Goal: Find specific page/section: Find specific page/section

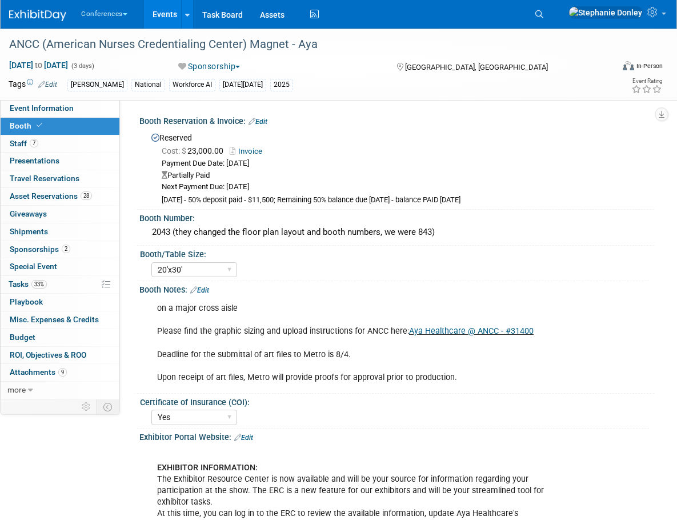
select select "20'x30'"
select select "Yes"
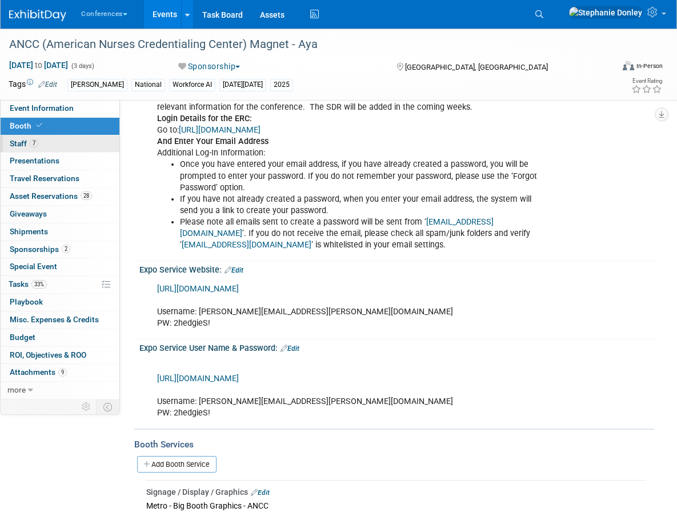
click at [19, 141] on span "Staff 7" at bounding box center [24, 143] width 29 height 9
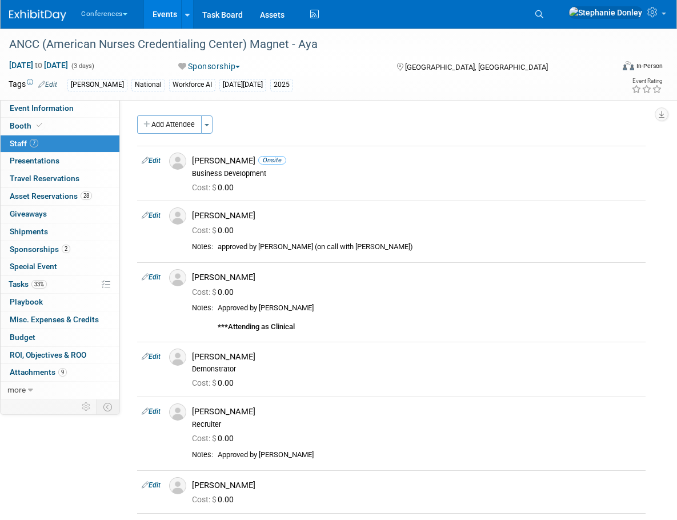
click at [528, 75] on div "[DATE] to [DATE] (3 days) [DATE] to [DATE] Sponsorship Committed Considering No…" at bounding box center [331, 67] width 662 height 17
click at [0, 0] on span "Search" at bounding box center [0, 0] width 0 height 0
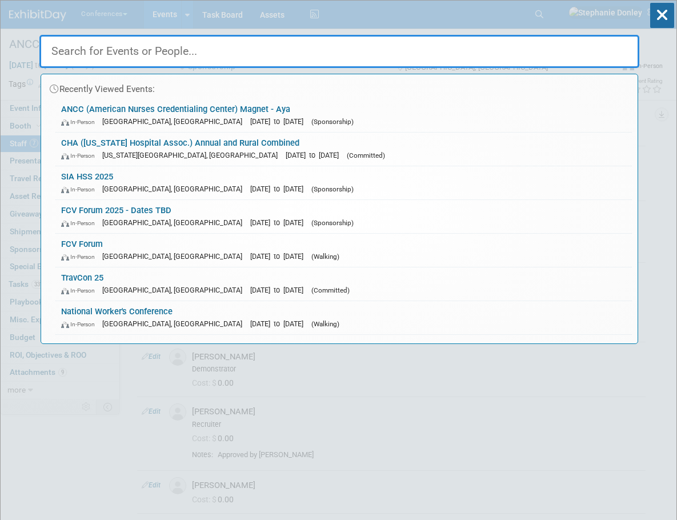
click at [200, 53] on input "text" at bounding box center [338, 51] width 599 height 33
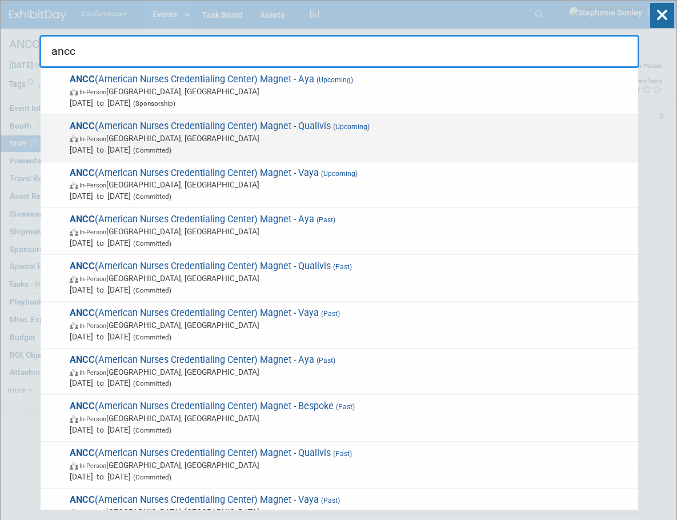
type input "ancc"
click at [115, 120] on span "ANCC (American Nurses Credentialing Center) Magnet - Qualivis (Upcoming) In-Per…" at bounding box center [349, 137] width 566 height 35
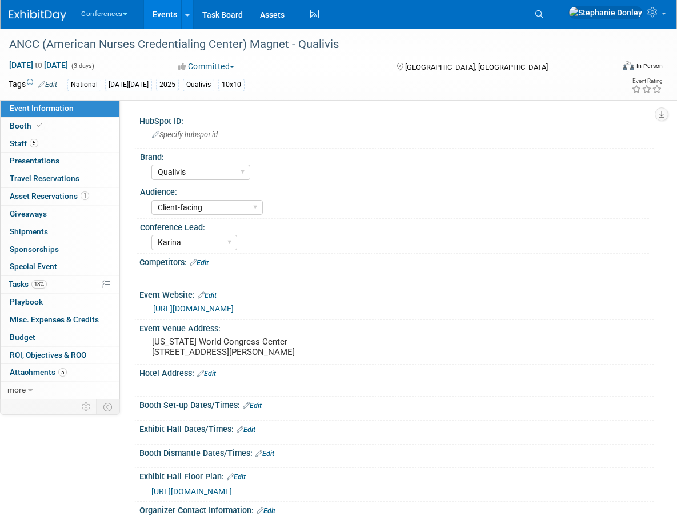
select select "Qualivis"
select select "Client-facing"
select select "Karina"
click at [21, 142] on span "Staff 5" at bounding box center [24, 143] width 29 height 9
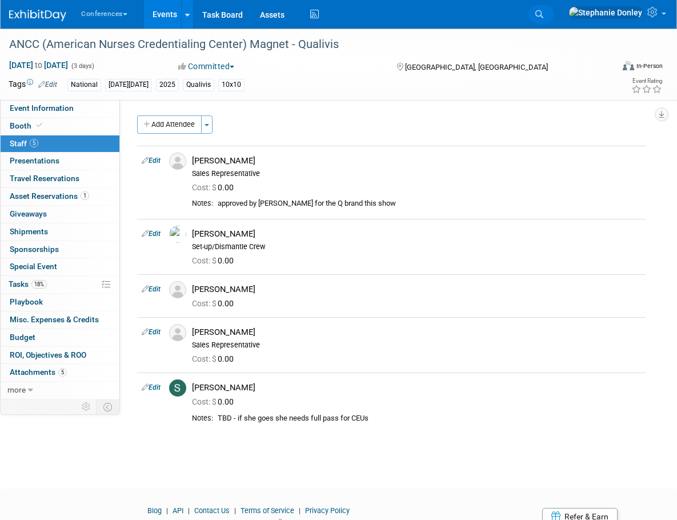
click at [0, 0] on span "Search" at bounding box center [0, 0] width 0 height 0
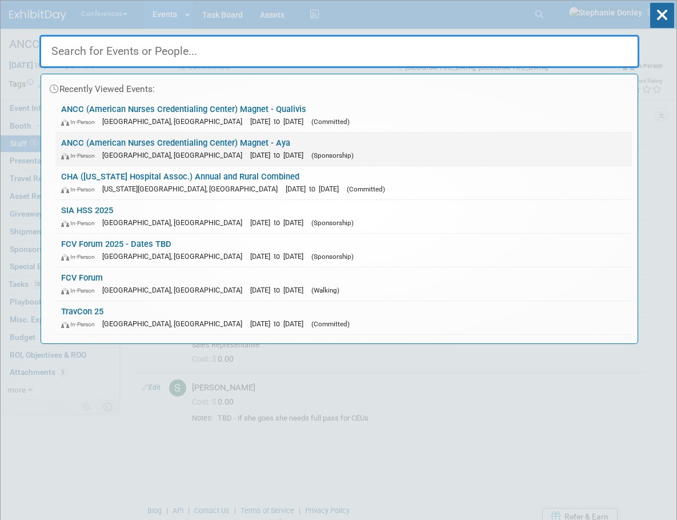
click at [141, 144] on link "ANCC (American Nurses Credentialing Center) Magnet - Aya In-Person Atlanta, GA …" at bounding box center [343, 148] width 576 height 33
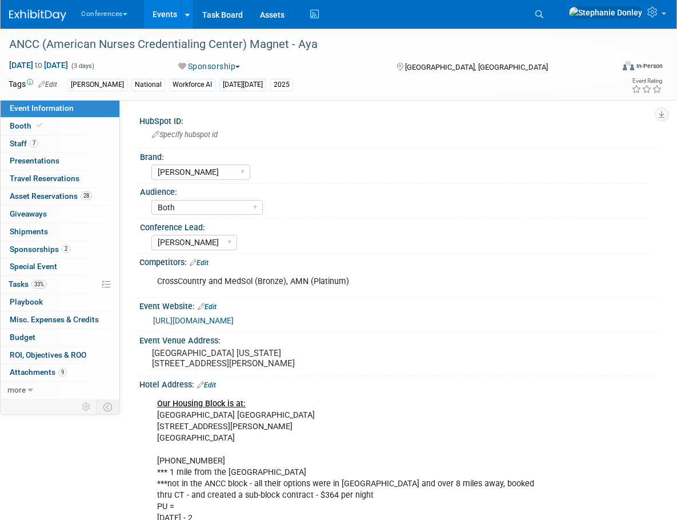
select select "[PERSON_NAME]"
select select "Both"
select select "[PERSON_NAME]"
click at [17, 146] on span "Staff 7" at bounding box center [24, 143] width 29 height 9
